Goal: Task Accomplishment & Management: Complete application form

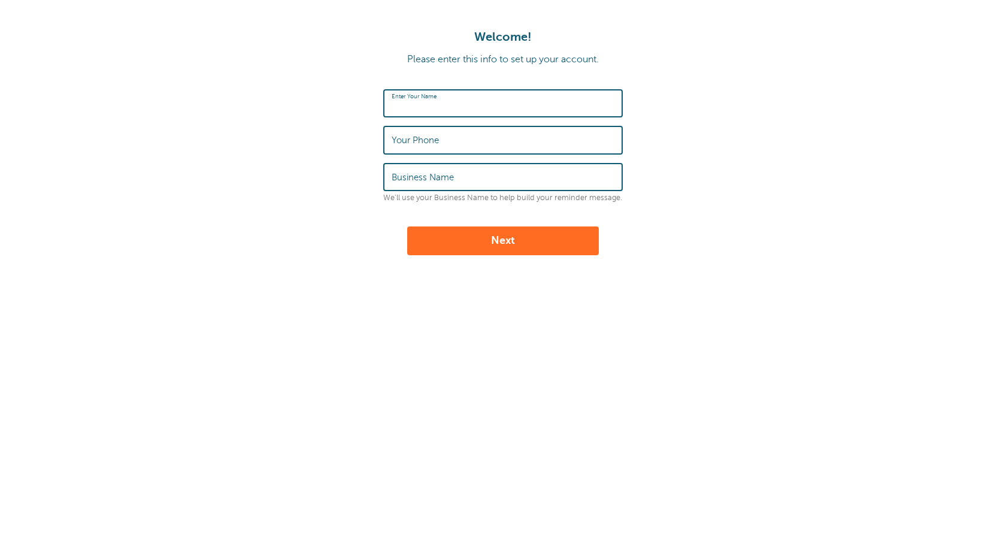
click at [448, 114] on input "Enter Your Name" at bounding box center [503, 103] width 223 height 26
type input "mohamed said"
type input "992151230"
type input "adfsdg"
click at [454, 145] on input "992151230" at bounding box center [503, 140] width 223 height 26
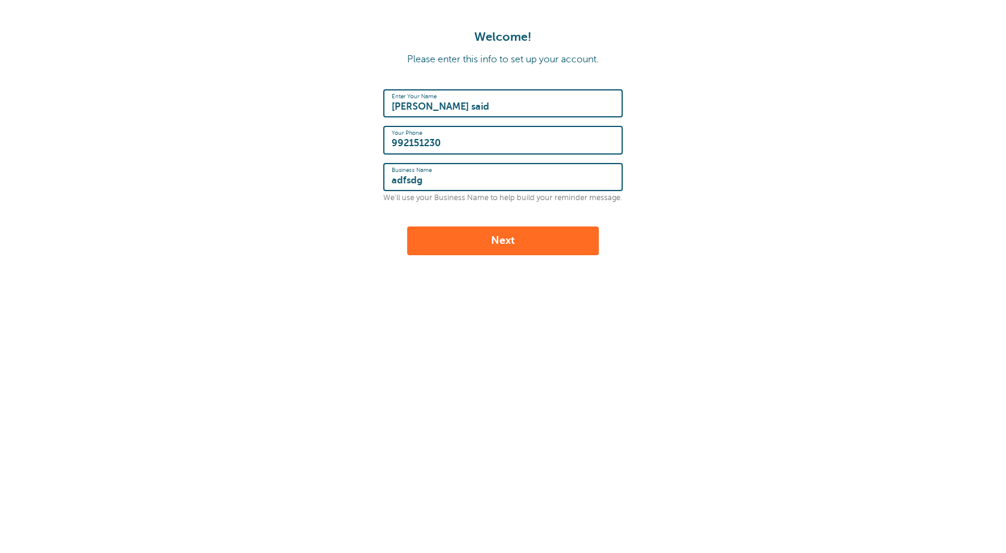
click at [454, 145] on input "992151230" at bounding box center [503, 140] width 223 height 26
paste input "38349216621"
type input "+38349216621"
click at [338, 239] on form "Enter Your Name mohamed said Your Phone +38349216621 Business Name adfsdg We'll…" at bounding box center [503, 172] width 982 height 166
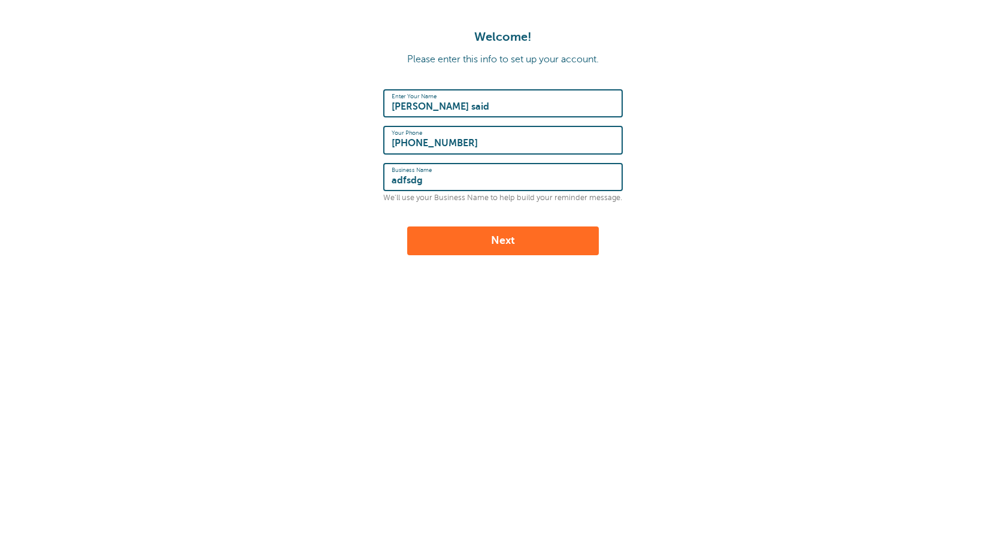
click at [440, 239] on button "Next" at bounding box center [503, 240] width 192 height 29
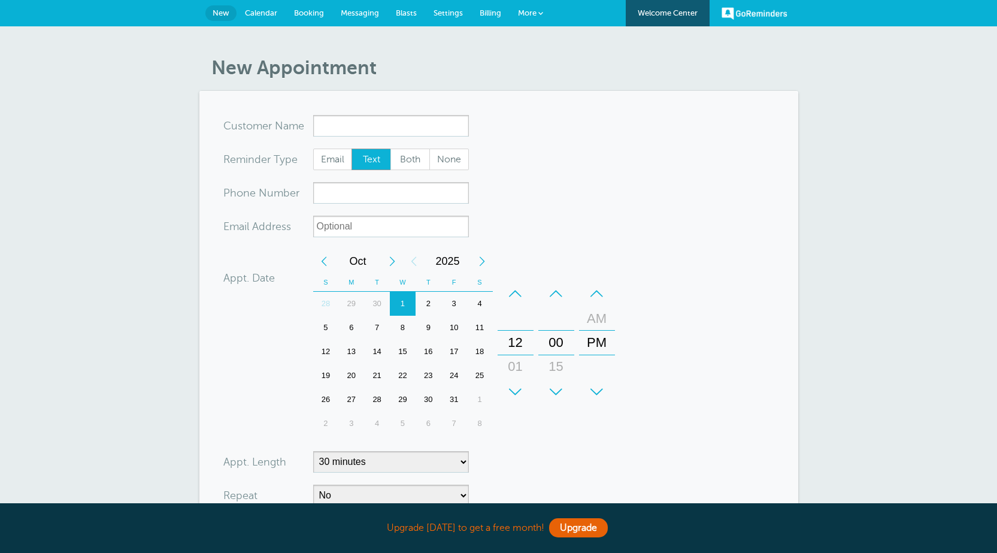
click at [423, 344] on div "16" at bounding box center [429, 351] width 26 height 24
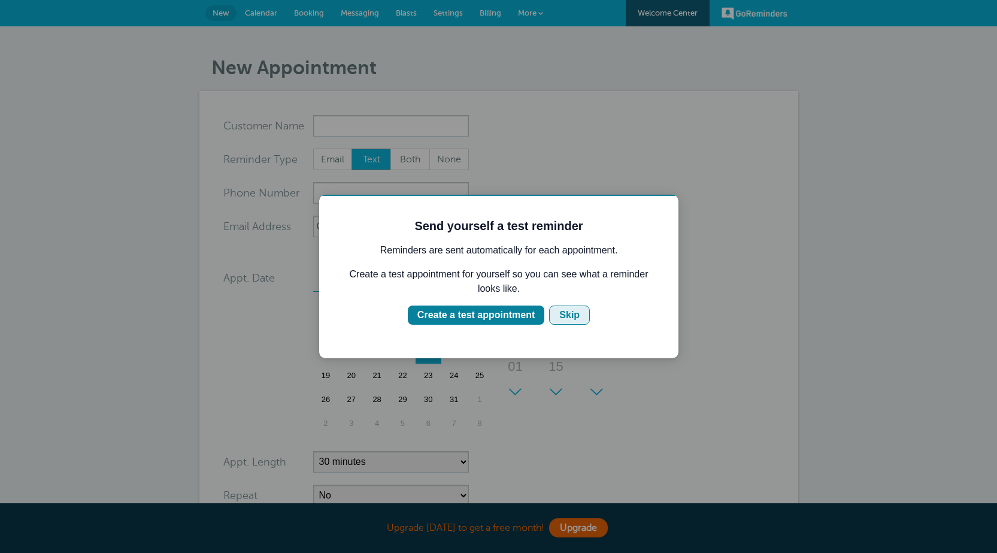
click at [564, 313] on div "Skip" at bounding box center [569, 315] width 20 height 14
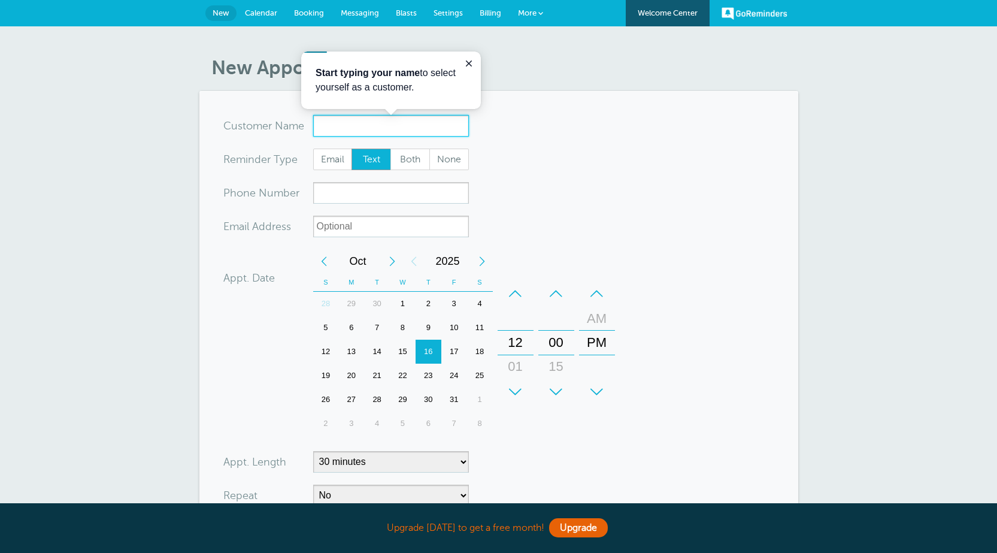
click at [397, 125] on input "x-no-autofill" at bounding box center [391, 126] width 156 height 22
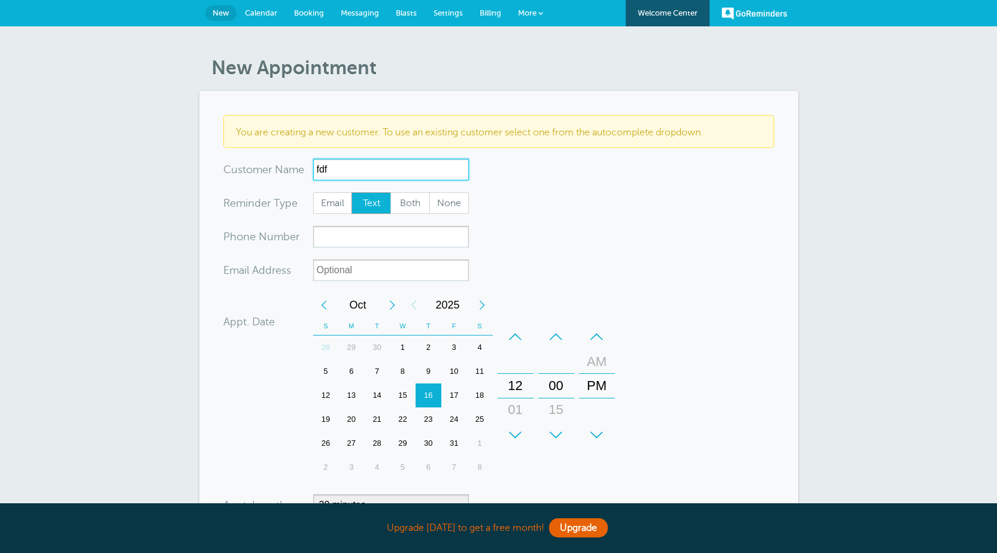
type input "fdfd"
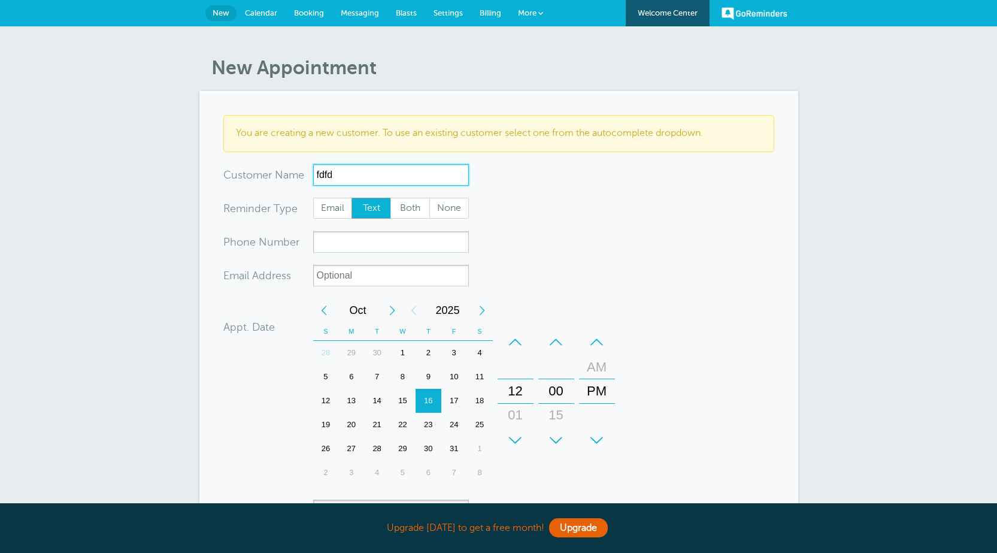
click at [374, 172] on input "fdfd" at bounding box center [391, 175] width 156 height 22
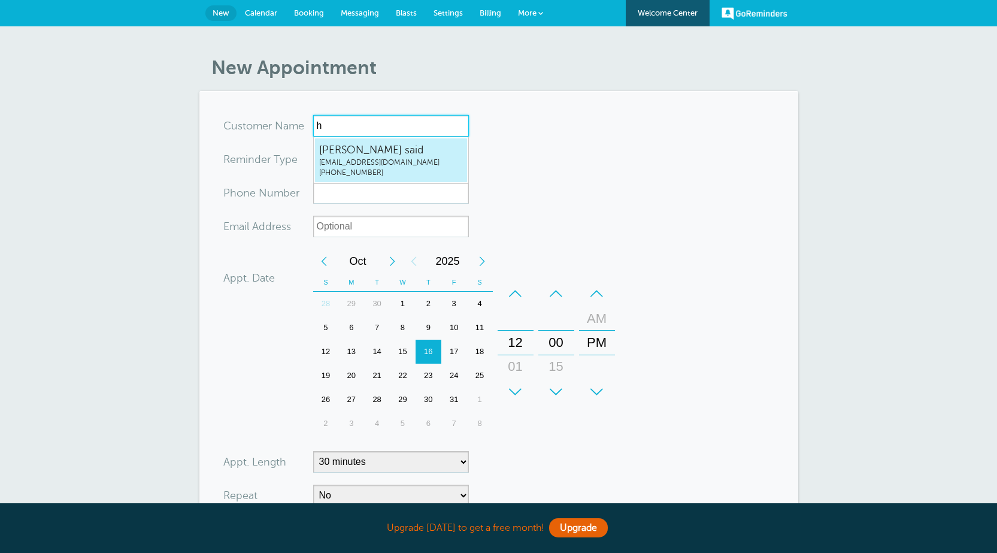
click at [360, 169] on span "+38349216621" at bounding box center [391, 173] width 144 height 10
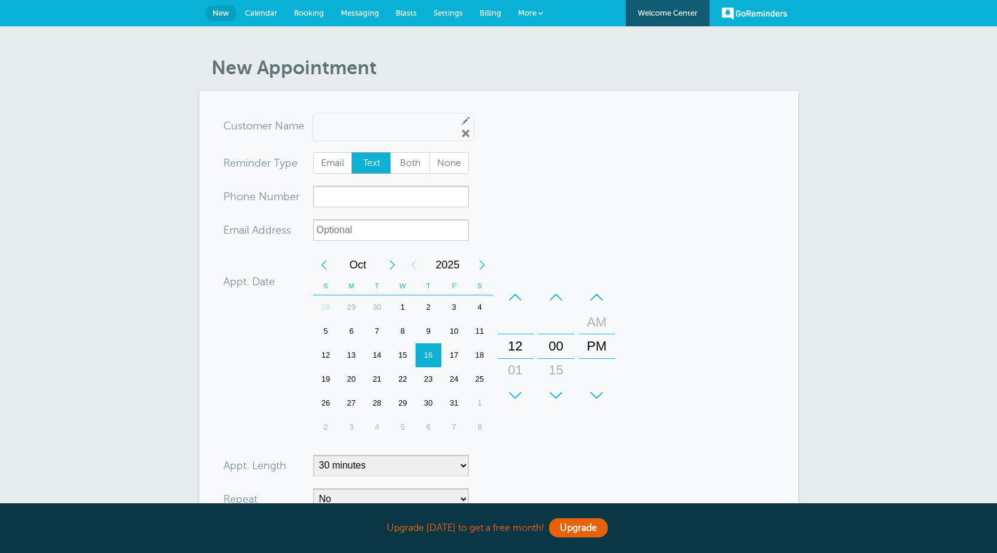
type input "mohamedsaidajyfycmjd@yomail.info+38349216621"
type input "mohamed said"
type input "+38349216621"
type input "ajyfycmjd@yomail.info"
click at [380, 168] on span "Text" at bounding box center [371, 163] width 38 height 20
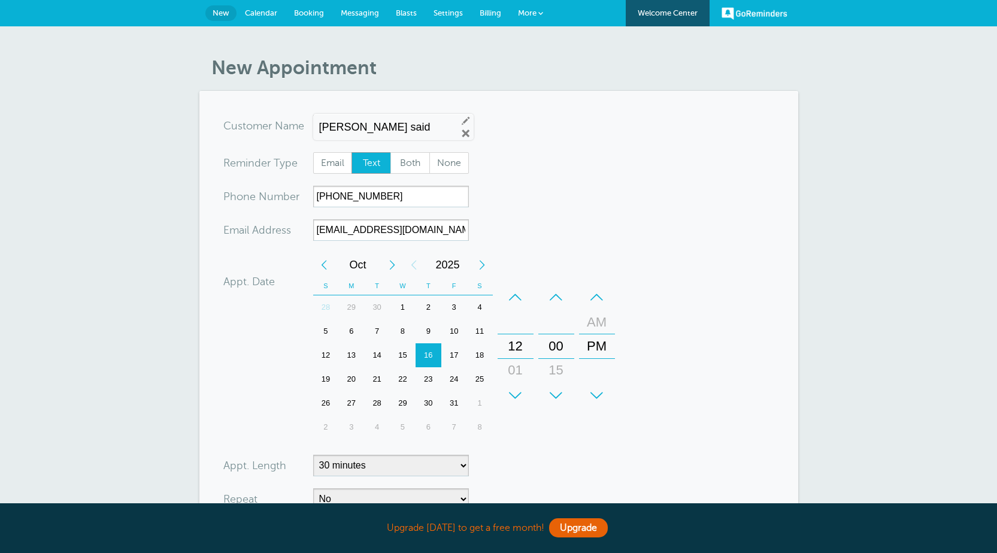
click at [351, 152] on input "Text" at bounding box center [351, 151] width 1 height 1
click at [384, 377] on div "21" at bounding box center [377, 379] width 26 height 24
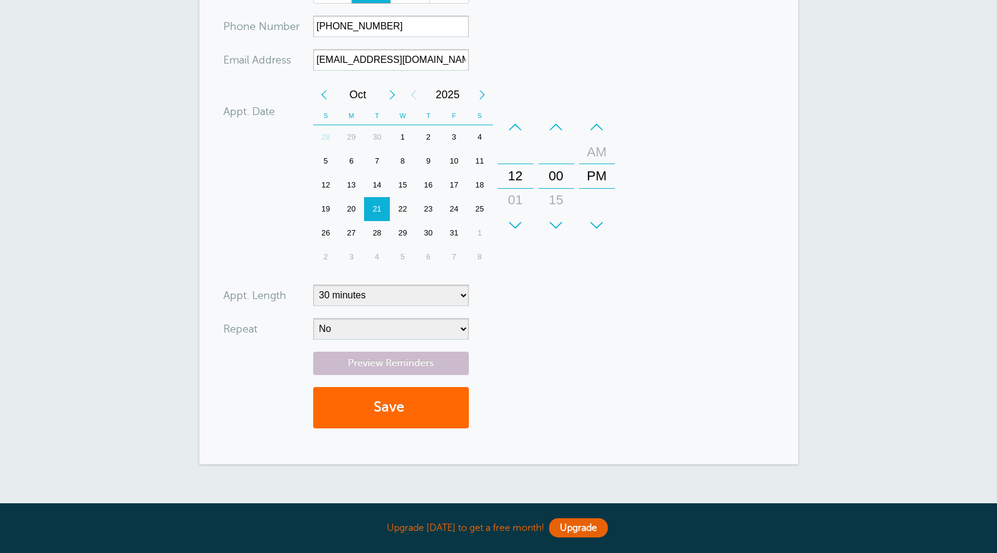
scroll to position [180, 0]
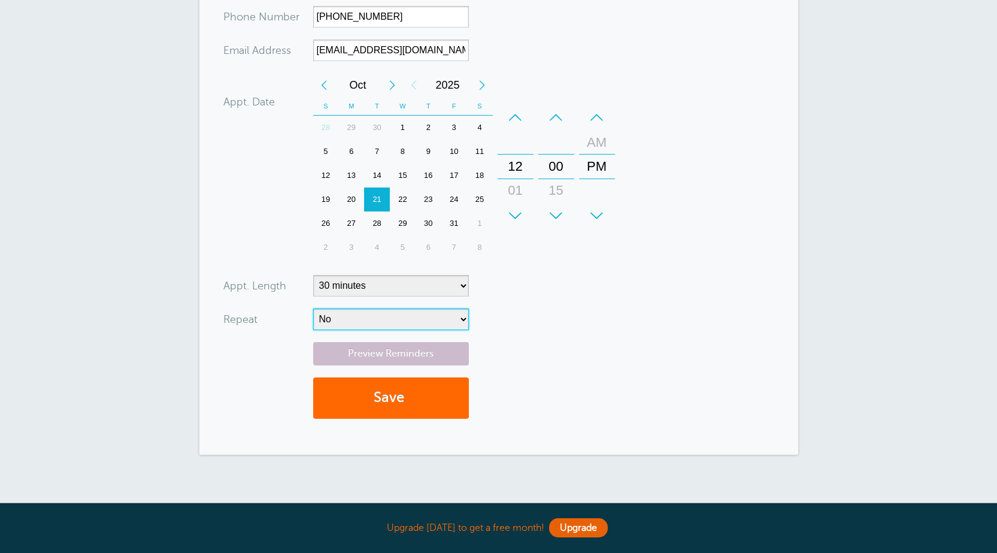
click at [392, 321] on select "No Daily Weekly Every 2 weeks Every 3 weeks Every 4 weeks Monthly Every 5 weeks…" at bounding box center [391, 319] width 156 height 22
select select "RRULE:FREQ=DAILY"
click at [313, 308] on select "No Daily Weekly Every 2 weeks Every 3 weeks Every 4 weeks Monthly Every 5 weeks…" at bounding box center [391, 319] width 156 height 22
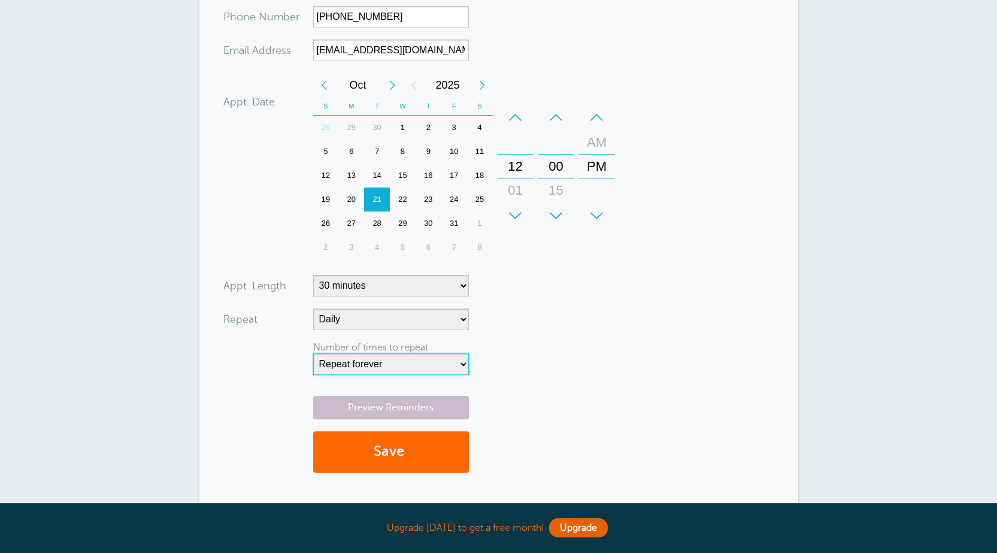
click at [400, 365] on select "Repeat forever 2 3 4 5 6 7 8 9 10 11 12 13 14 15 16 17 18 19 20" at bounding box center [391, 364] width 156 height 22
select select "20"
click at [313, 353] on select "Repeat forever 2 3 4 5 6 7 8 9 10 11 12 13 14 15 16 17 18 19 20" at bounding box center [391, 364] width 156 height 22
click at [533, 328] on form "You are creating a new customer. To use an existing customer select one from th…" at bounding box center [498, 209] width 551 height 548
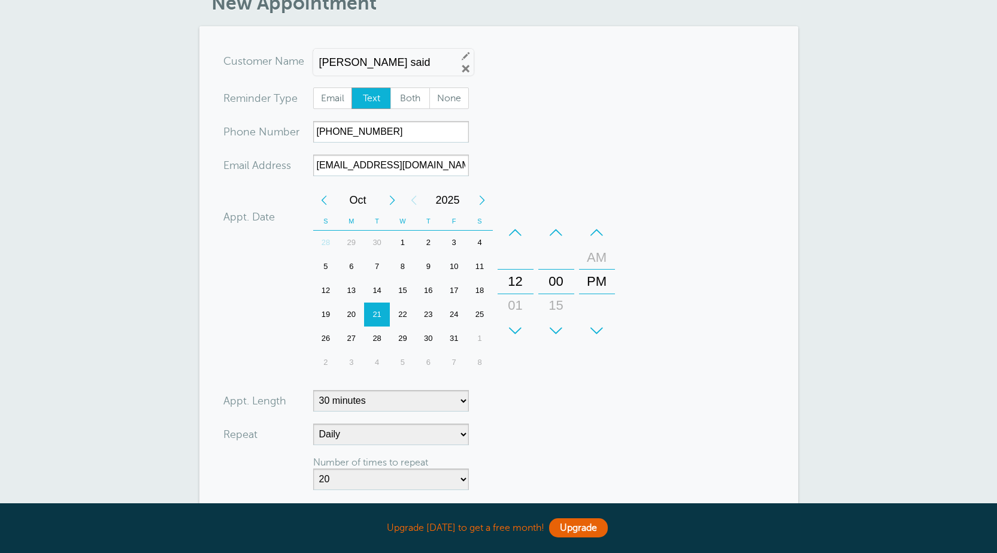
scroll to position [60, 0]
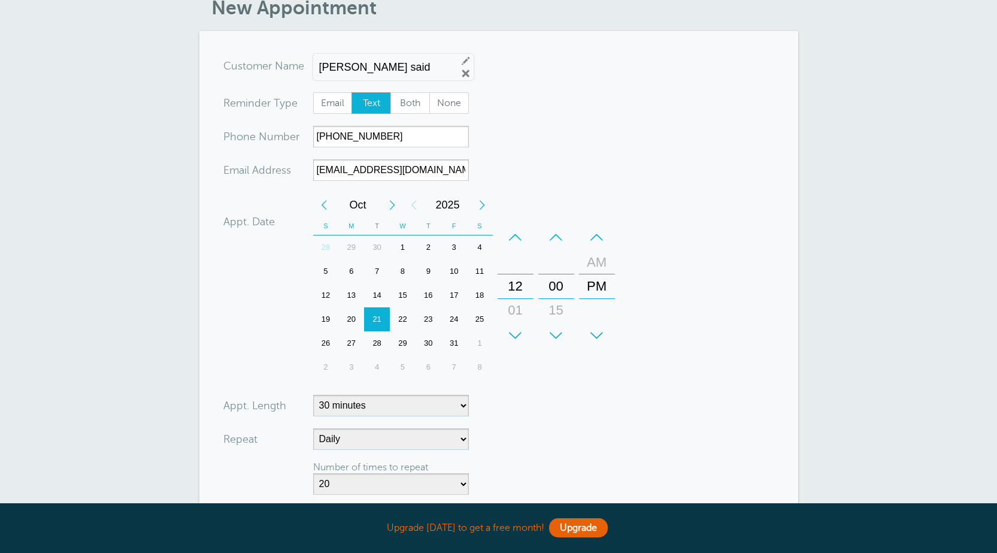
click at [328, 206] on div "Previous Month" at bounding box center [324, 205] width 22 height 24
click at [328, 347] on div "28" at bounding box center [326, 343] width 26 height 24
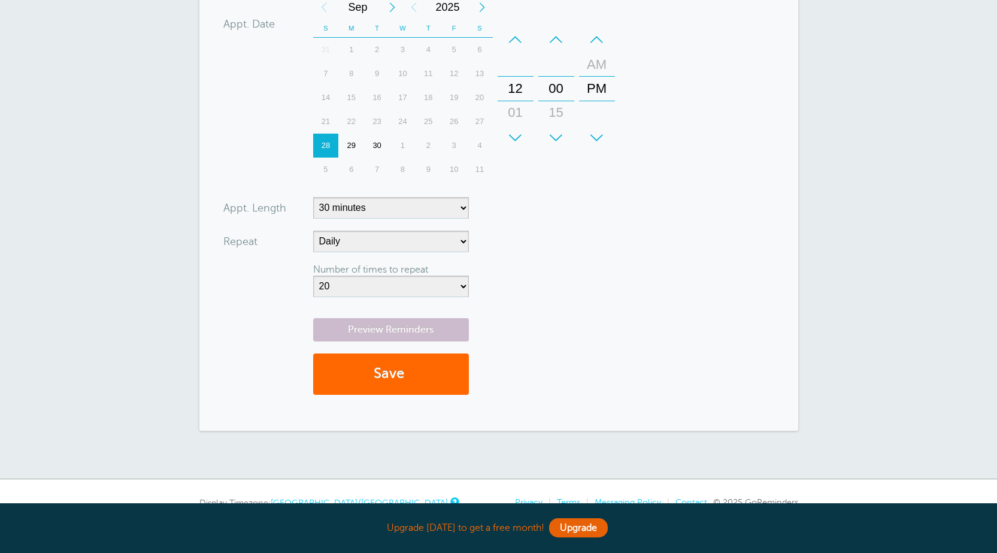
scroll to position [299, 0]
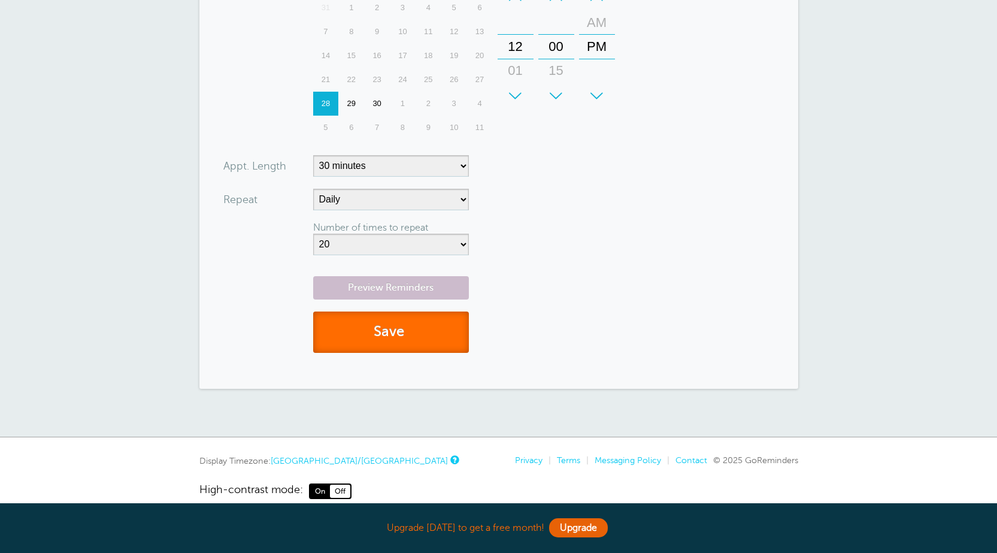
click at [389, 339] on button "Save" at bounding box center [391, 331] width 156 height 41
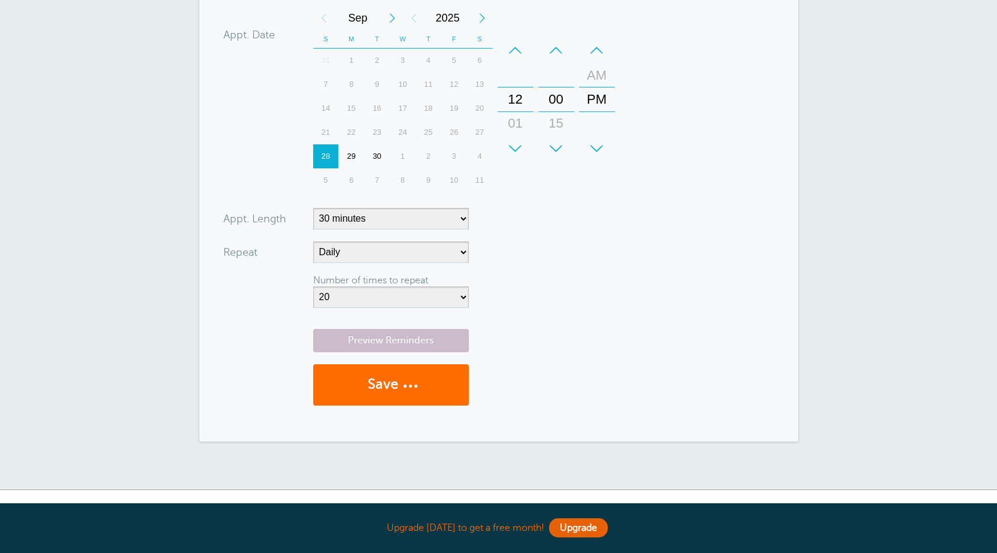
scroll to position [134, 0]
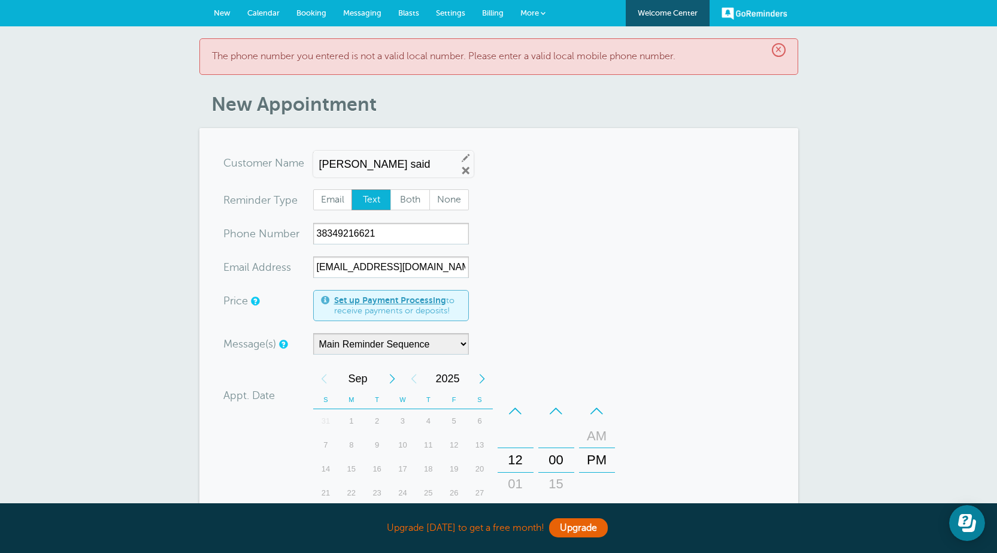
click at [604, 209] on form "You are creating a new customer. To use an existing customer select one from th…" at bounding box center [498, 476] width 551 height 649
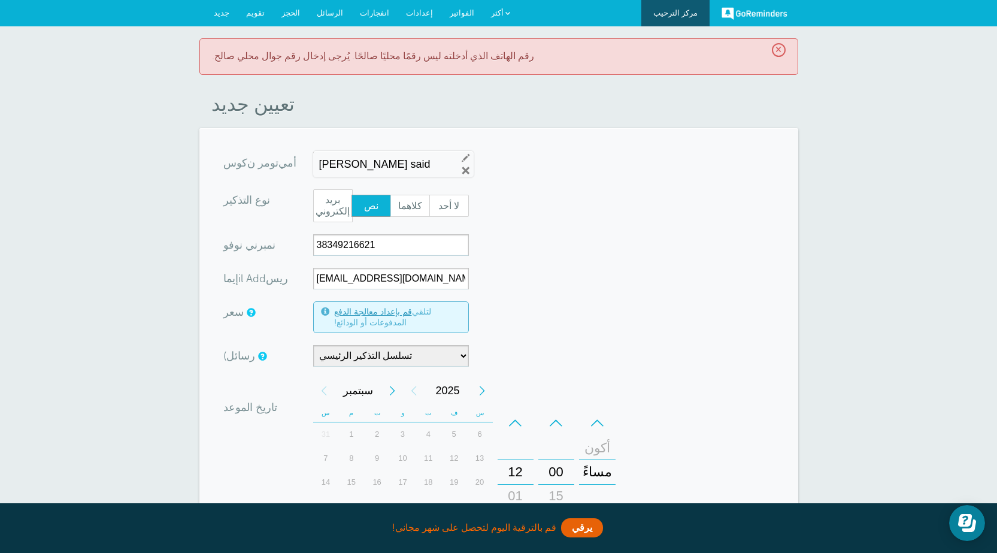
click at [406, 11] on font "إعدادات" at bounding box center [419, 12] width 27 height 9
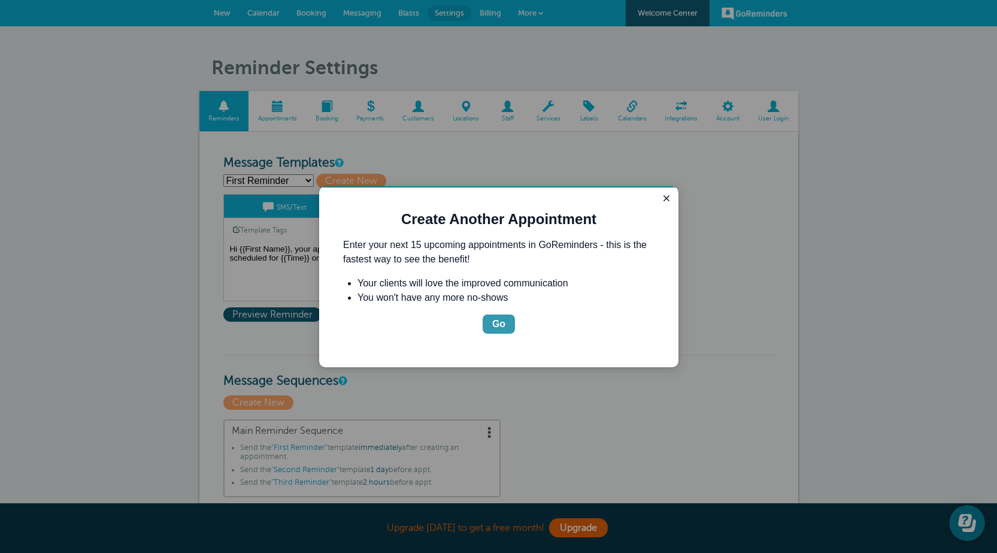
click at [498, 322] on div "Go" at bounding box center [498, 324] width 13 height 14
